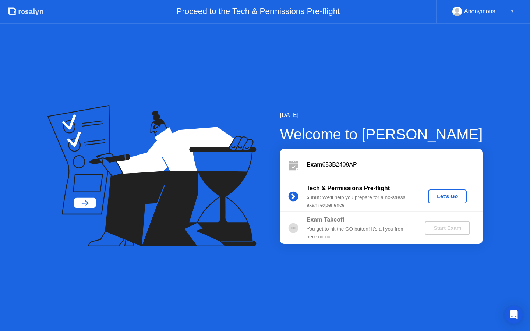
click at [444, 198] on div "Let's Go" at bounding box center [447, 196] width 33 height 6
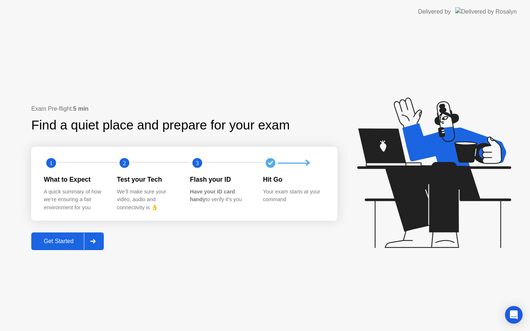
click at [73, 246] on button "Get Started" at bounding box center [67, 241] width 72 height 18
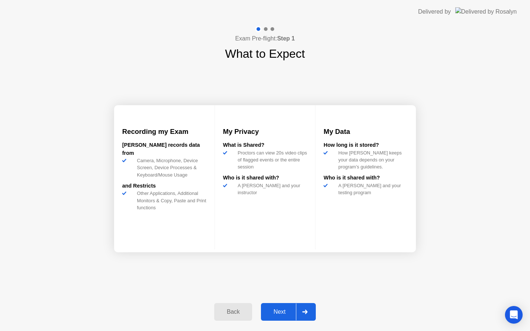
click at [284, 313] on div "Next" at bounding box center [279, 312] width 33 height 7
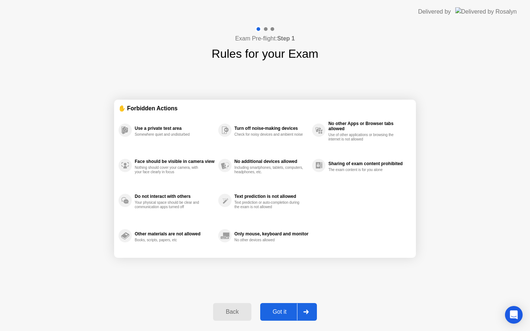
click at [284, 313] on div "Got it" at bounding box center [279, 312] width 35 height 7
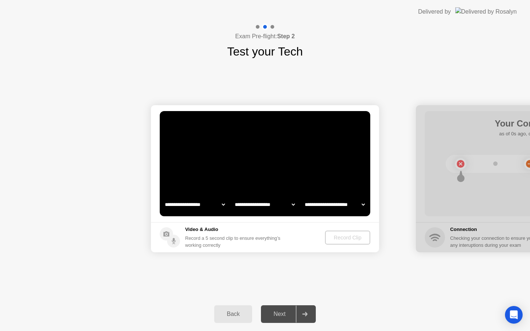
select select "**********"
select select "*******"
click at [352, 238] on div "Record Clip" at bounding box center [347, 238] width 39 height 6
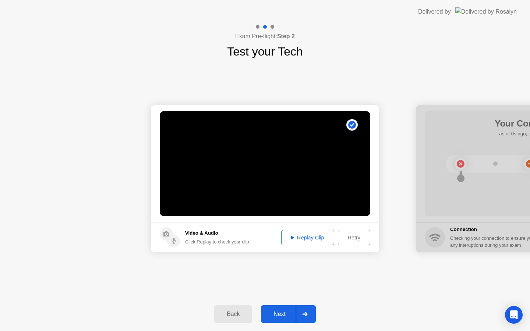
click at [313, 236] on div "Replay Clip" at bounding box center [308, 238] width 48 height 6
click at [288, 316] on div "Next" at bounding box center [279, 314] width 33 height 7
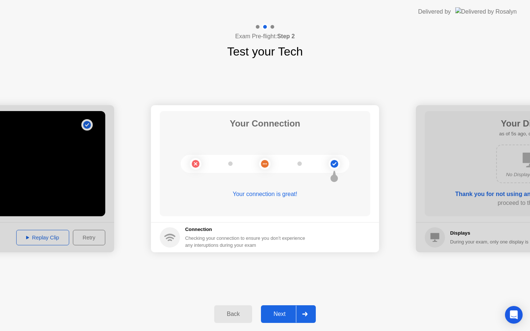
click at [277, 315] on div "Next" at bounding box center [279, 314] width 33 height 7
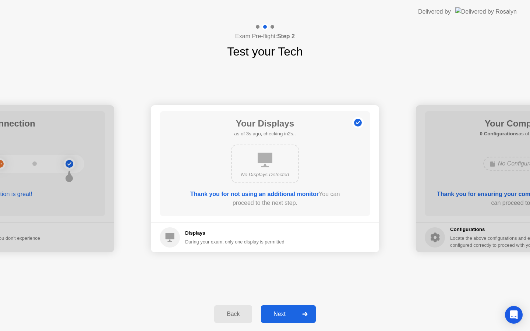
click at [277, 315] on div "Next" at bounding box center [279, 314] width 33 height 7
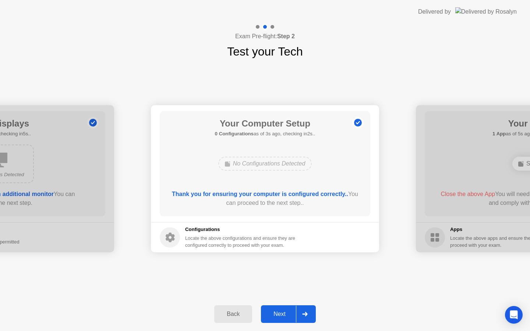
click at [277, 315] on div "Next" at bounding box center [279, 314] width 33 height 7
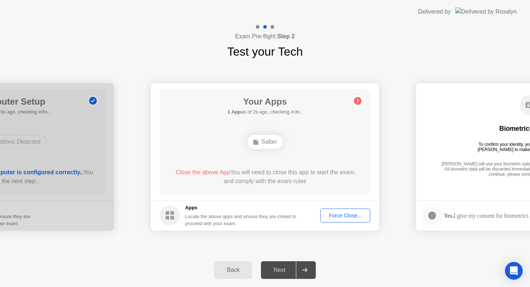
click at [345, 215] on div "Force Close..." at bounding box center [345, 215] width 45 height 6
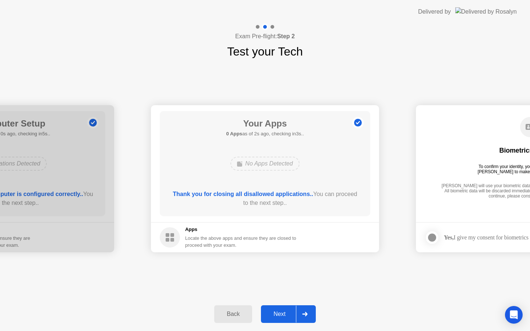
click at [281, 316] on div "Next" at bounding box center [279, 314] width 33 height 7
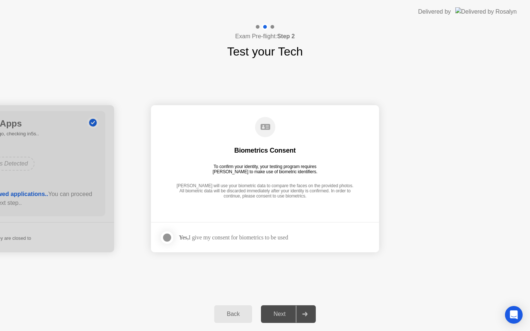
click at [167, 238] on div at bounding box center [167, 237] width 9 height 9
click at [283, 317] on div "Next" at bounding box center [279, 314] width 33 height 7
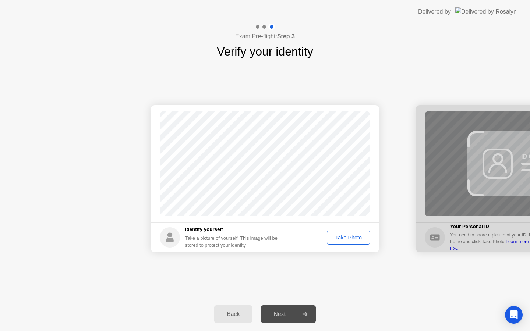
click at [349, 238] on div "Take Photo" at bounding box center [348, 238] width 38 height 6
click at [279, 317] on div "Next" at bounding box center [279, 314] width 33 height 7
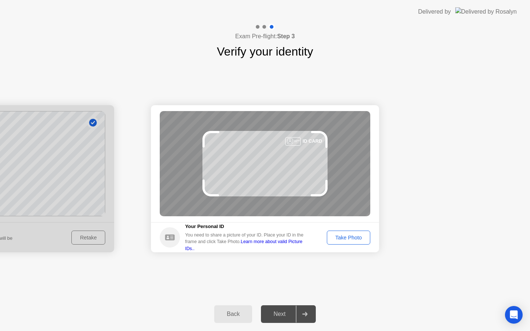
click at [354, 239] on div "Take Photo" at bounding box center [348, 238] width 38 height 6
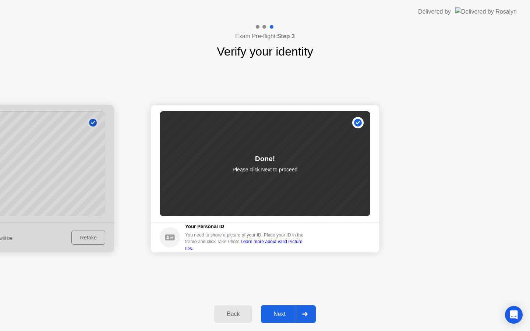
click at [283, 313] on div "Next" at bounding box center [279, 314] width 33 height 7
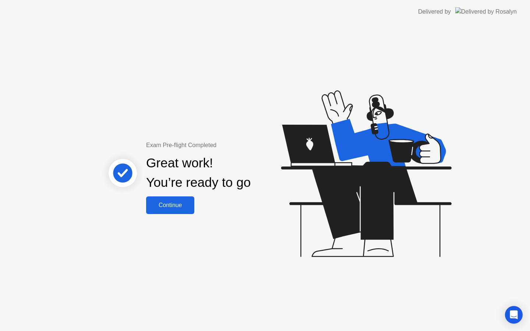
click at [176, 207] on div "Continue" at bounding box center [170, 205] width 44 height 7
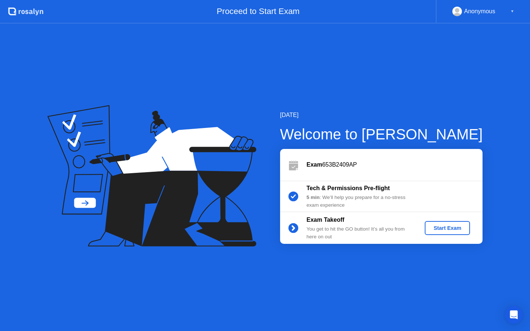
click at [447, 229] on div "Start Exam" at bounding box center [446, 228] width 39 height 6
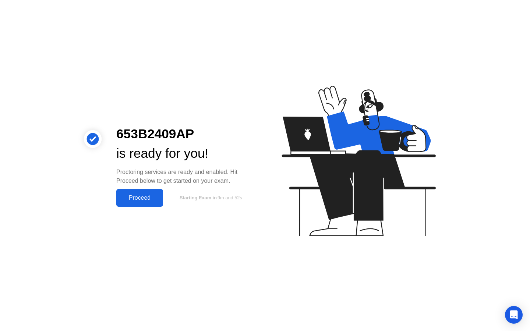
click at [147, 198] on div "Proceed" at bounding box center [139, 198] width 42 height 7
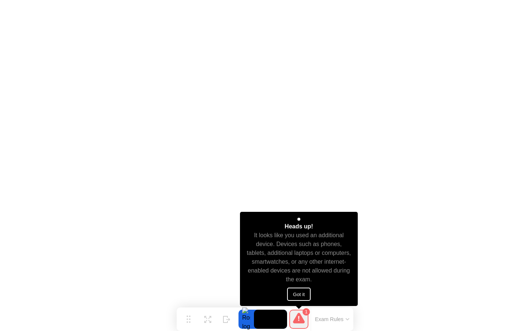
click at [299, 296] on button "Got it" at bounding box center [299, 294] width 24 height 13
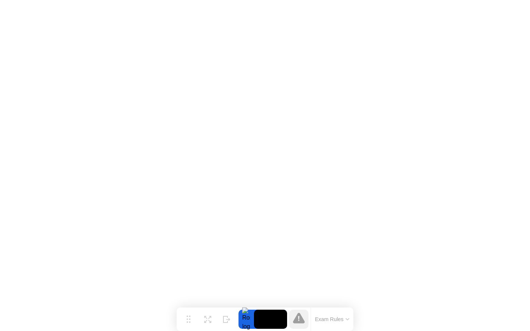
click at [301, 321] on icon at bounding box center [299, 318] width 12 height 11
click at [296, 320] on icon at bounding box center [299, 318] width 12 height 11
click at [327, 319] on button "Exam Rules" at bounding box center [332, 319] width 39 height 7
